Goal: Information Seeking & Learning: Learn about a topic

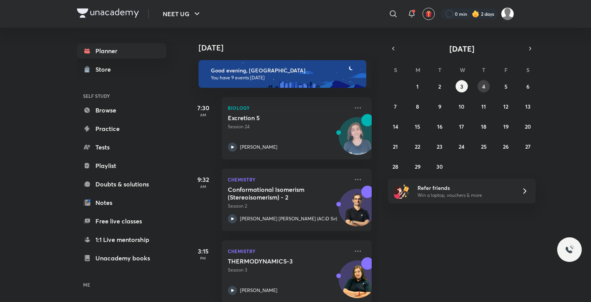
click at [480, 85] on button "4" at bounding box center [484, 86] width 12 height 12
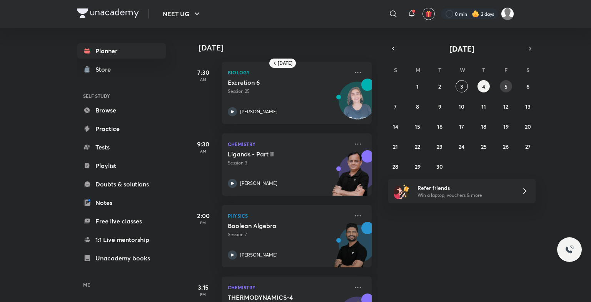
click at [504, 86] on button "5" at bounding box center [506, 86] width 12 height 12
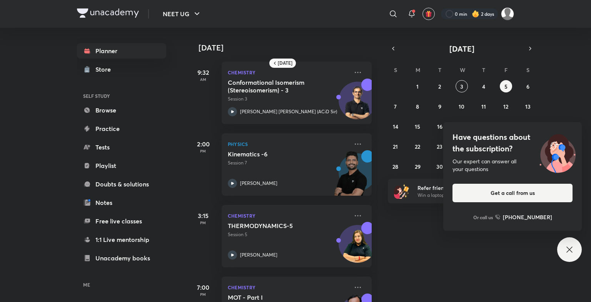
click at [569, 248] on icon at bounding box center [569, 249] width 9 height 9
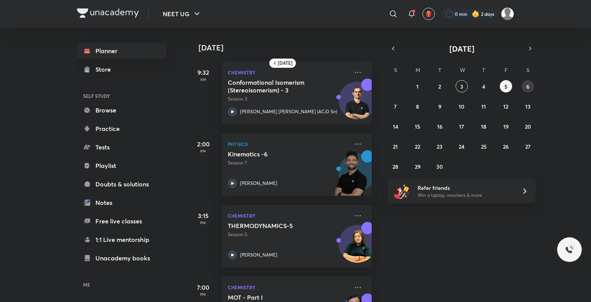
click at [524, 82] on button "6" at bounding box center [528, 86] width 12 height 12
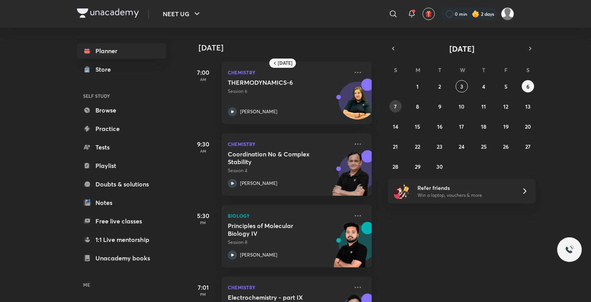
click at [391, 104] on button "7" at bounding box center [395, 106] width 12 height 12
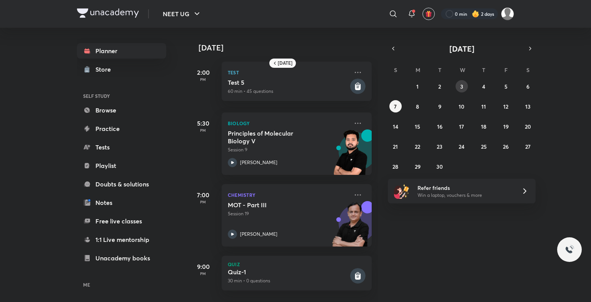
click at [458, 81] on button "3" at bounding box center [462, 86] width 12 height 12
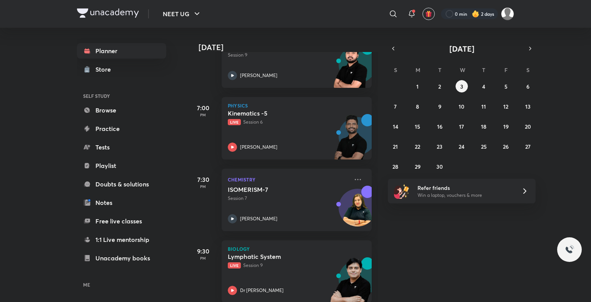
scroll to position [355, 0]
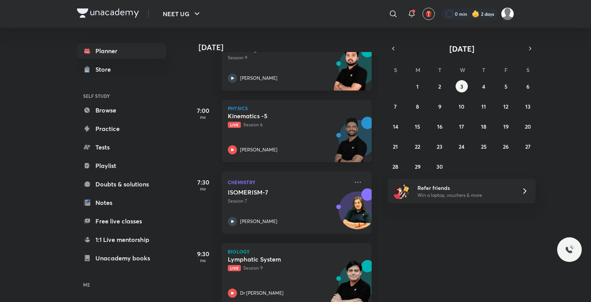
click at [271, 110] on p "Physics" at bounding box center [297, 108] width 138 height 5
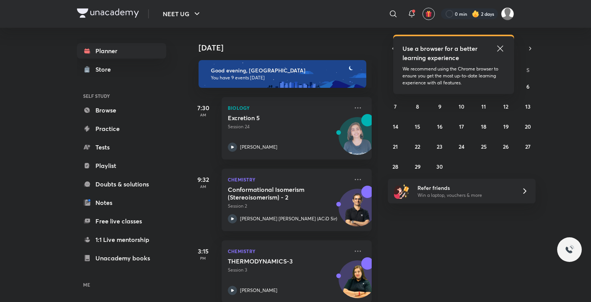
click at [503, 48] on icon at bounding box center [500, 48] width 9 height 9
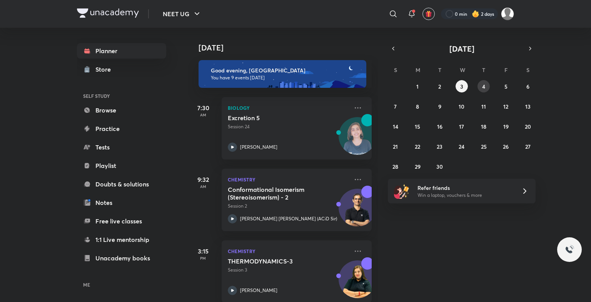
click at [482, 84] on abbr "4" at bounding box center [483, 86] width 3 height 7
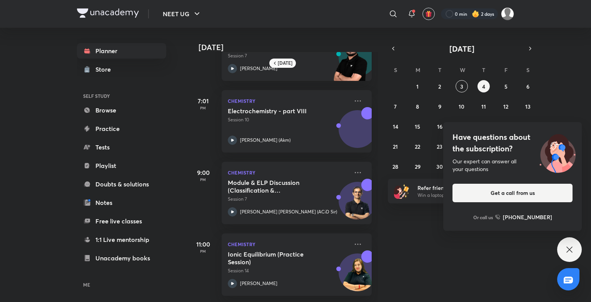
scroll to position [335, 0]
click at [283, 179] on h5 "Module & ELP Discussion (Classification & Nomenclature, IUPAC)" at bounding box center [276, 186] width 96 height 15
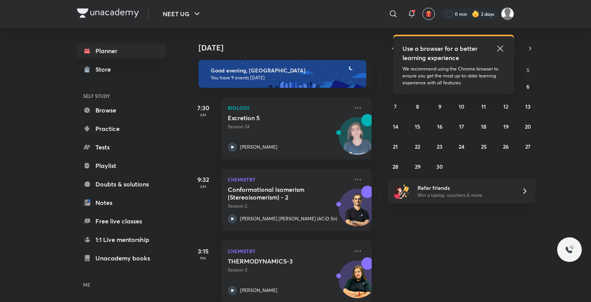
click at [503, 49] on icon at bounding box center [500, 48] width 9 height 9
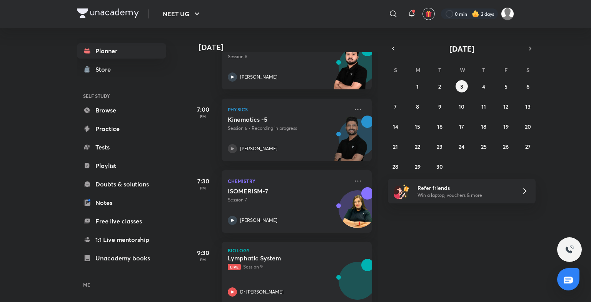
scroll to position [442, 0]
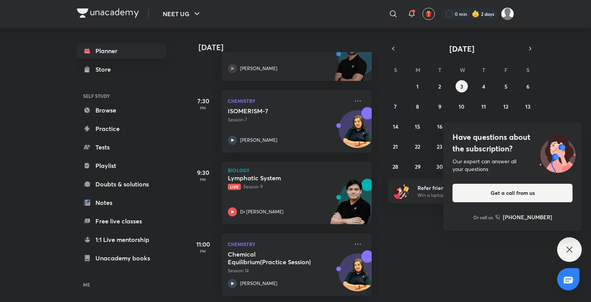
click at [561, 247] on div "Have questions about the subscription? Our expert can answer all your questions…" at bounding box center [569, 249] width 25 height 25
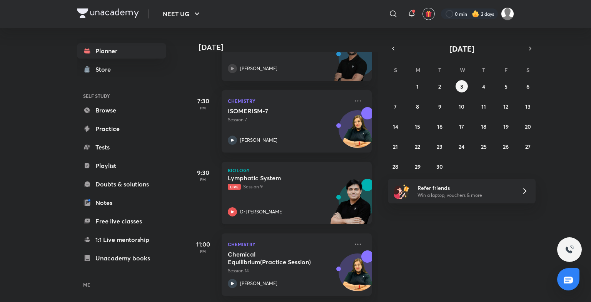
click at [356, 198] on img at bounding box center [350, 205] width 42 height 53
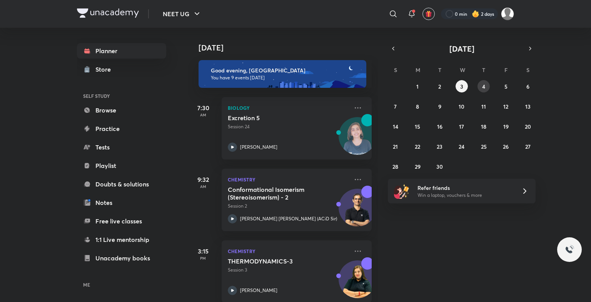
click at [488, 85] on button "4" at bounding box center [484, 86] width 12 height 12
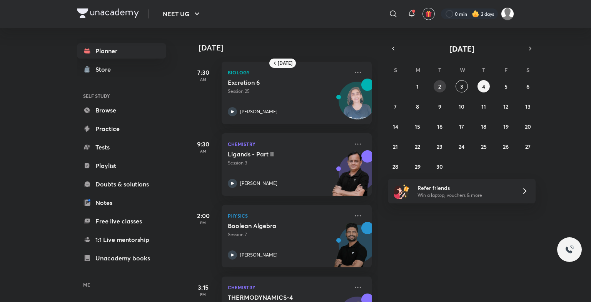
click at [441, 91] on button "2" at bounding box center [440, 86] width 12 height 12
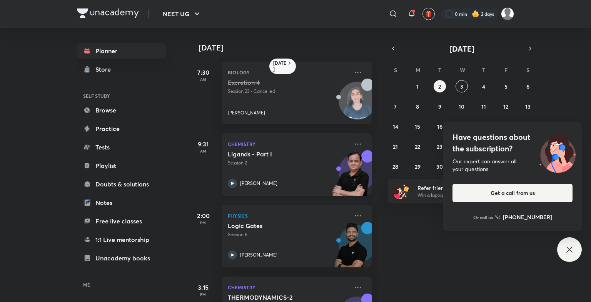
click at [271, 171] on div "Ligands - Part I Session 2 Ramesh Sharda" at bounding box center [288, 169] width 121 height 38
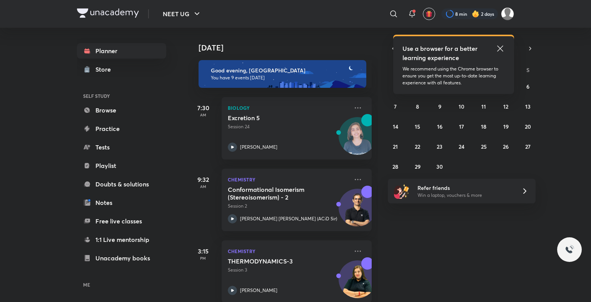
click at [502, 44] on icon at bounding box center [500, 48] width 9 height 9
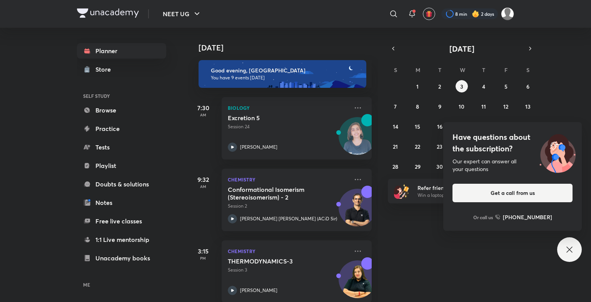
click at [572, 247] on icon at bounding box center [569, 249] width 6 height 6
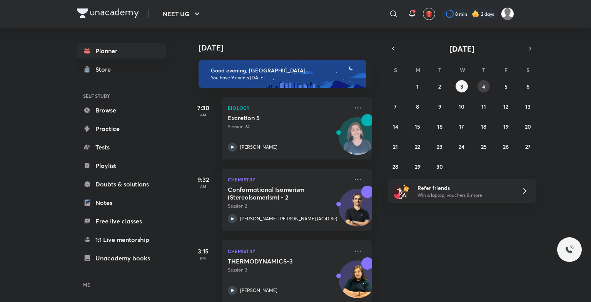
click at [479, 83] on button "4" at bounding box center [484, 86] width 12 height 12
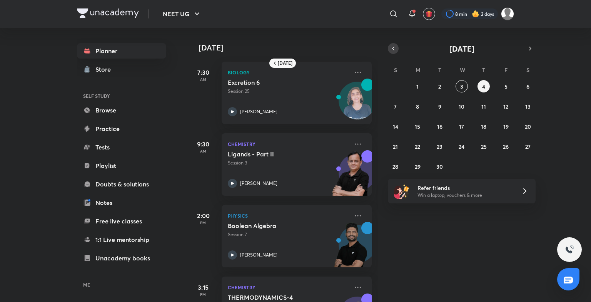
click at [397, 49] on button "button" at bounding box center [393, 48] width 11 height 11
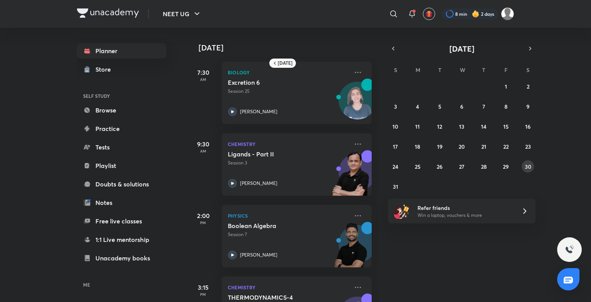
click at [527, 165] on abbr "30" at bounding box center [528, 166] width 7 height 7
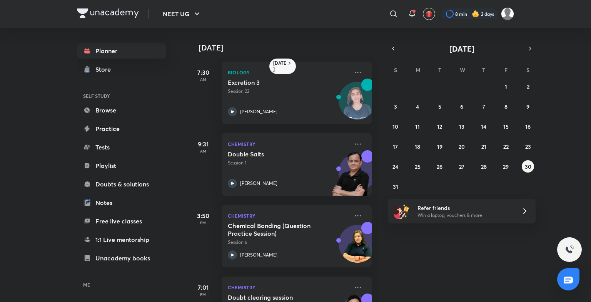
scroll to position [120, 0]
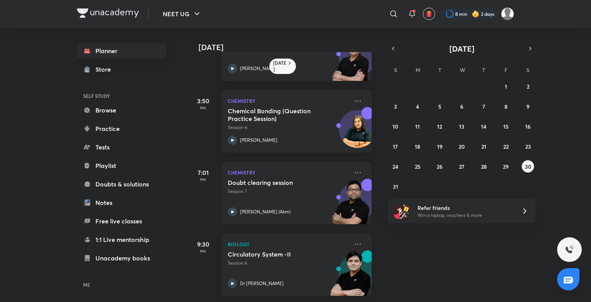
click at [258, 188] on p "Session 7" at bounding box center [288, 191] width 121 height 7
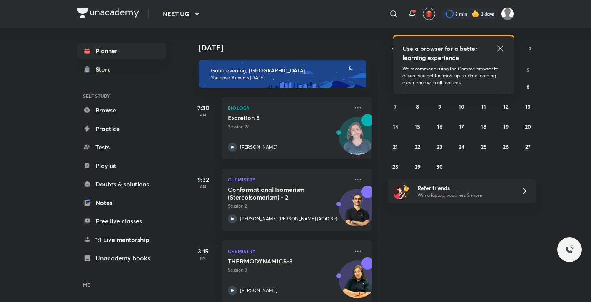
click at [506, 51] on div "Use a browser for a better learning experience We recommend using the Chrome br…" at bounding box center [453, 65] width 121 height 58
click at [497, 46] on icon at bounding box center [500, 48] width 9 height 9
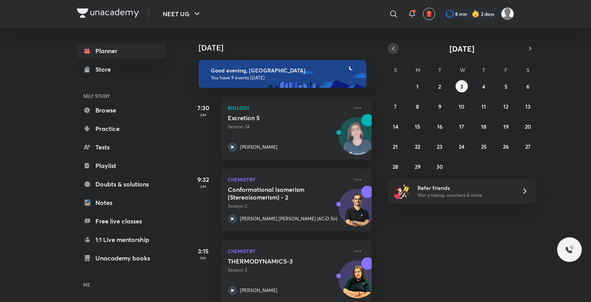
click at [392, 46] on icon "button" at bounding box center [393, 48] width 6 height 7
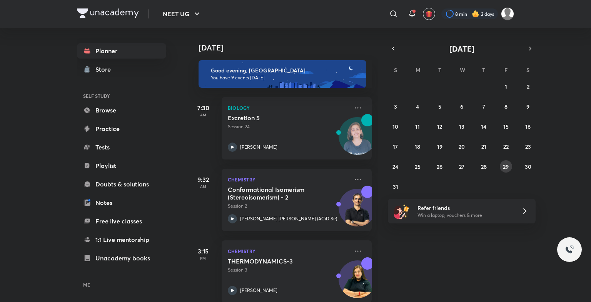
click at [511, 164] on button "29" at bounding box center [506, 166] width 12 height 12
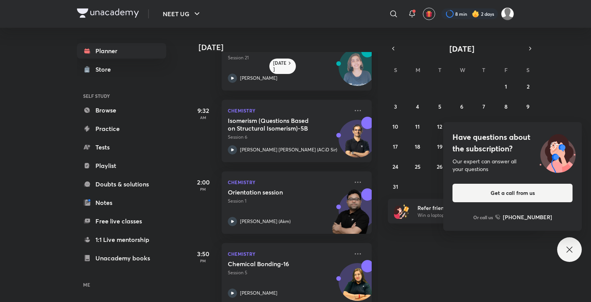
scroll to position [6, 0]
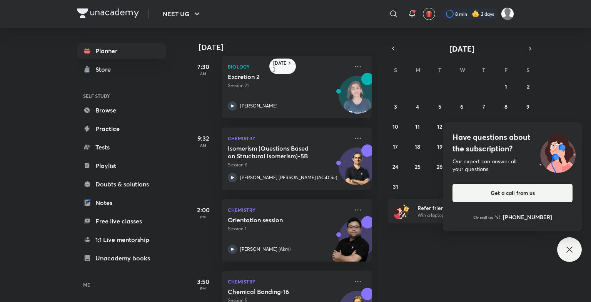
click at [580, 244] on div "Have questions about the subscription? Our expert can answer all your questions…" at bounding box center [569, 249] width 25 height 25
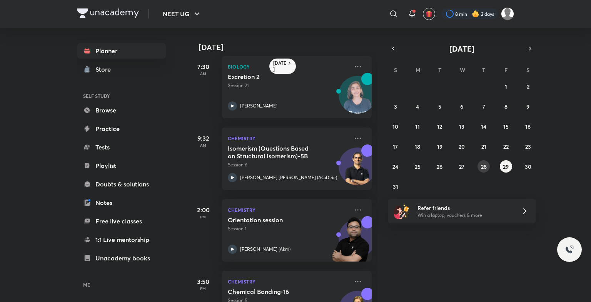
click at [486, 162] on button "28" at bounding box center [484, 166] width 12 height 12
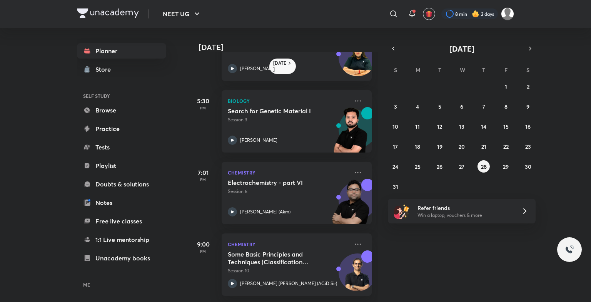
scroll to position [192, 0]
click at [329, 197] on img at bounding box center [350, 205] width 42 height 53
